Goal: Transaction & Acquisition: Purchase product/service

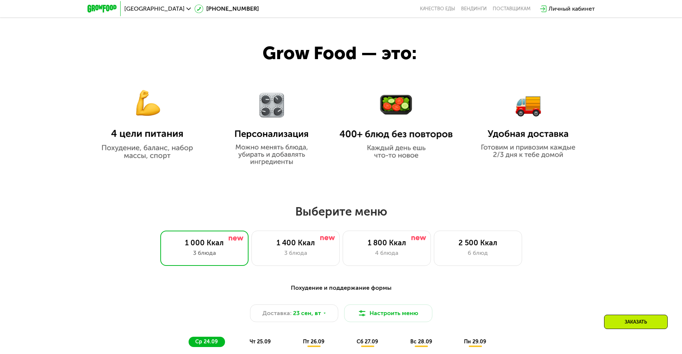
scroll to position [441, 0]
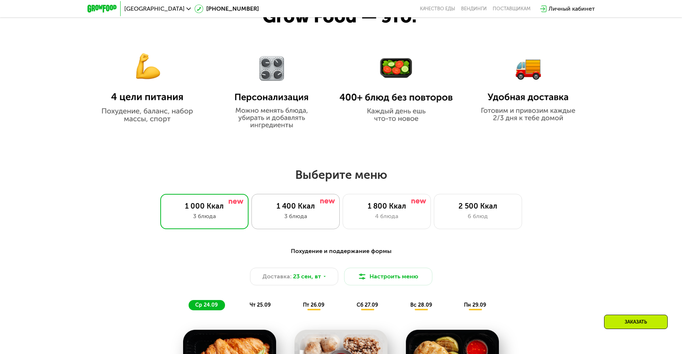
click at [286, 216] on div "3 блюда" at bounding box center [295, 216] width 73 height 9
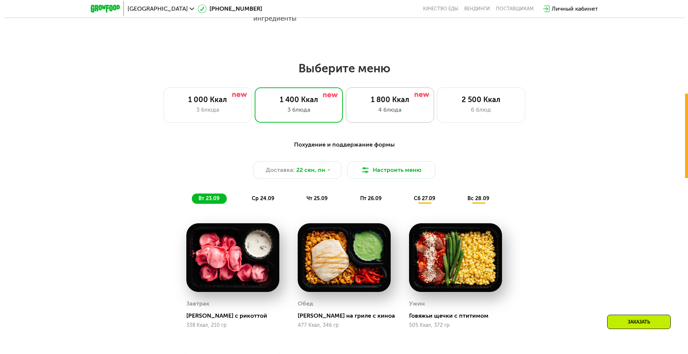
scroll to position [551, 0]
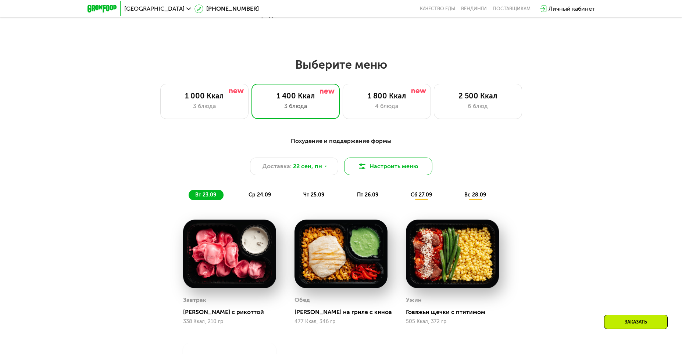
click at [376, 171] on button "Настроить меню" at bounding box center [388, 167] width 88 height 18
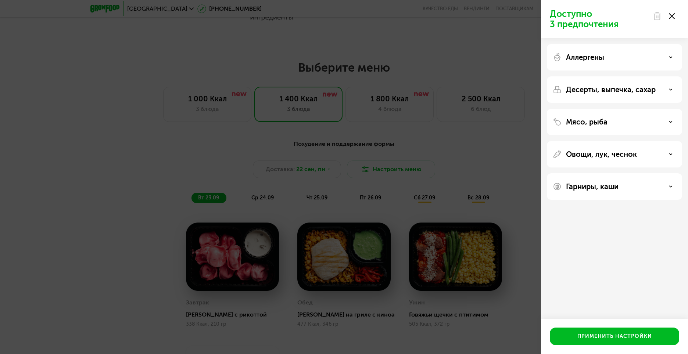
click at [670, 57] on use at bounding box center [671, 57] width 3 height 1
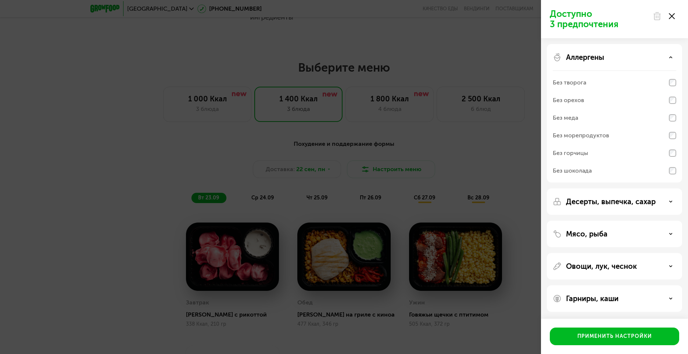
click at [670, 57] on use at bounding box center [671, 57] width 3 height 1
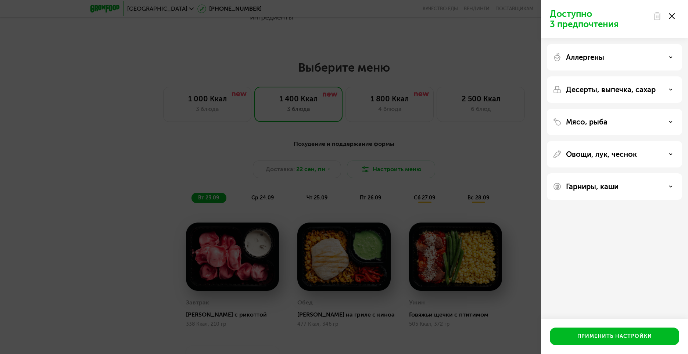
click at [673, 90] on div "Десерты, выпечка, сахар" at bounding box center [615, 89] width 124 height 9
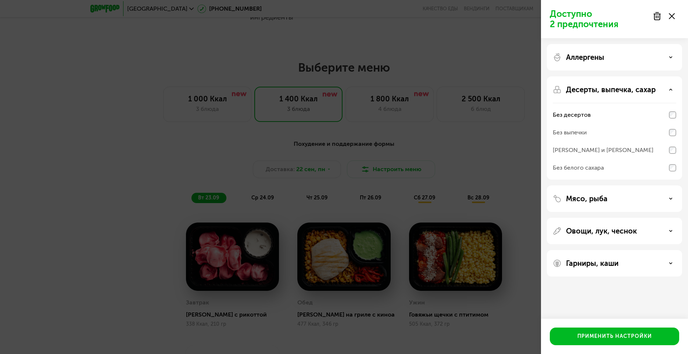
click at [668, 204] on div "Мясо, рыба" at bounding box center [614, 199] width 135 height 26
click at [664, 195] on div "Мясо, рыба" at bounding box center [615, 198] width 124 height 9
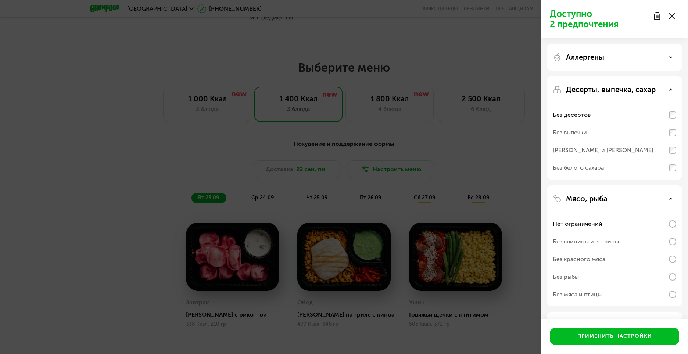
scroll to position [60, 0]
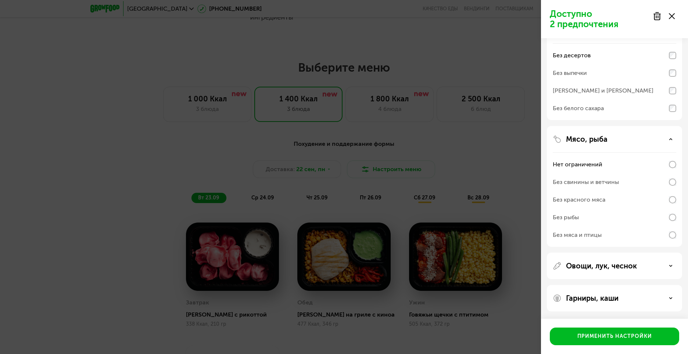
click at [627, 265] on p "Овощи, лук, чеснок" at bounding box center [601, 266] width 71 height 9
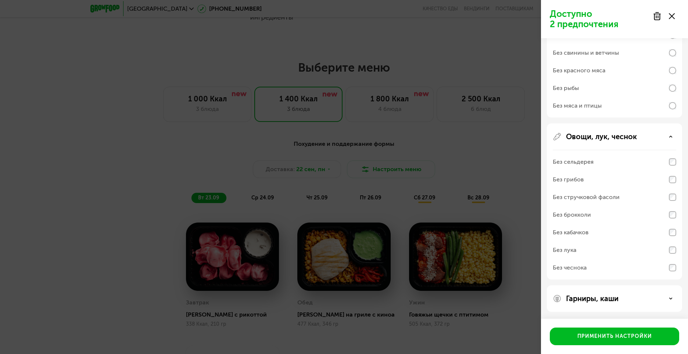
scroll to position [189, 0]
click at [601, 299] on p "Гарниры, каши" at bounding box center [592, 298] width 53 height 9
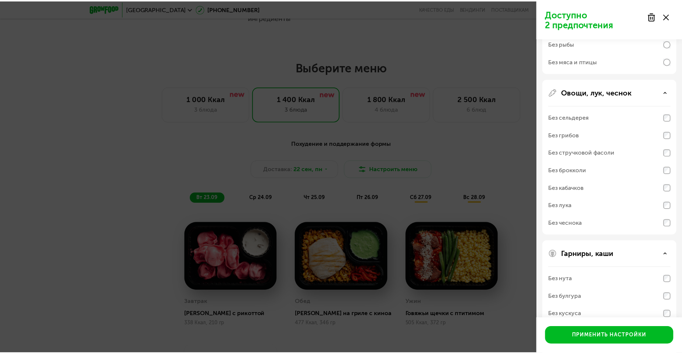
scroll to position [284, 0]
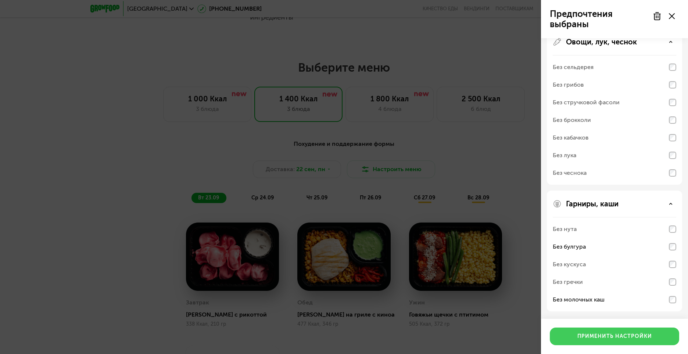
click at [633, 337] on div "Применить настройки" at bounding box center [615, 336] width 75 height 7
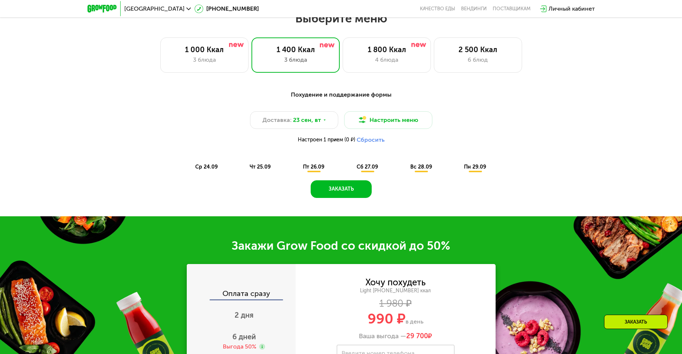
scroll to position [551, 0]
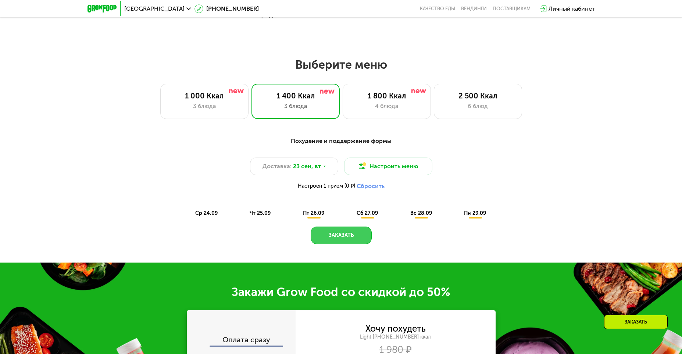
click at [354, 236] on button "Заказать" at bounding box center [341, 236] width 61 height 18
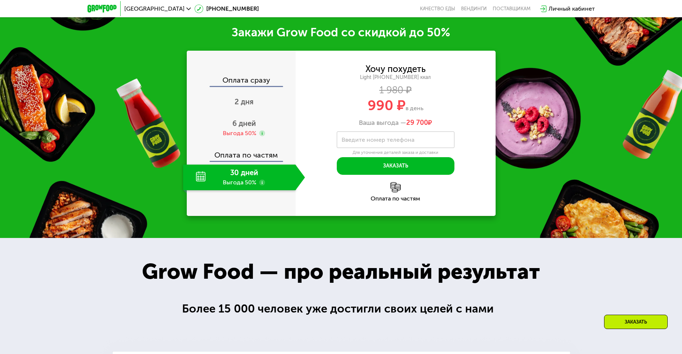
scroll to position [817, 0]
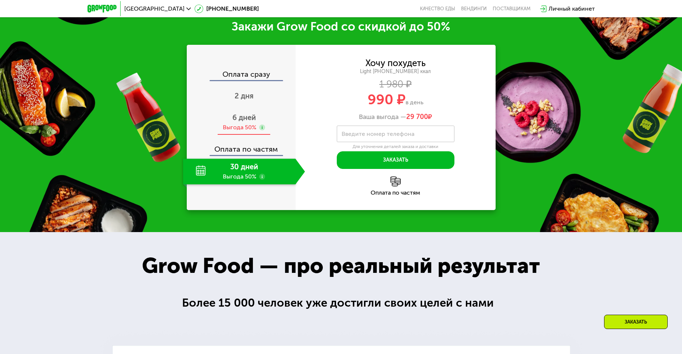
click at [258, 121] on div "6 дней Выгода 50%" at bounding box center [244, 123] width 122 height 26
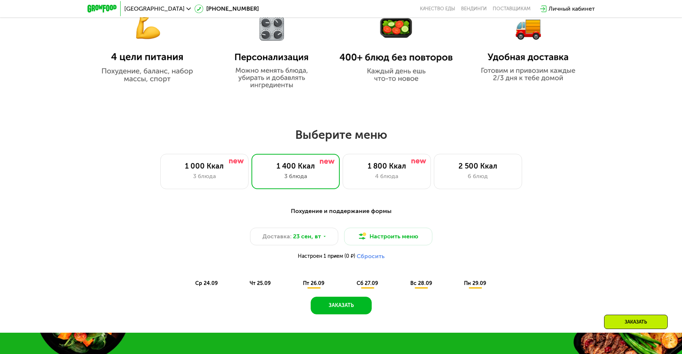
scroll to position [486, 0]
